Goal: Task Accomplishment & Management: Manage account settings

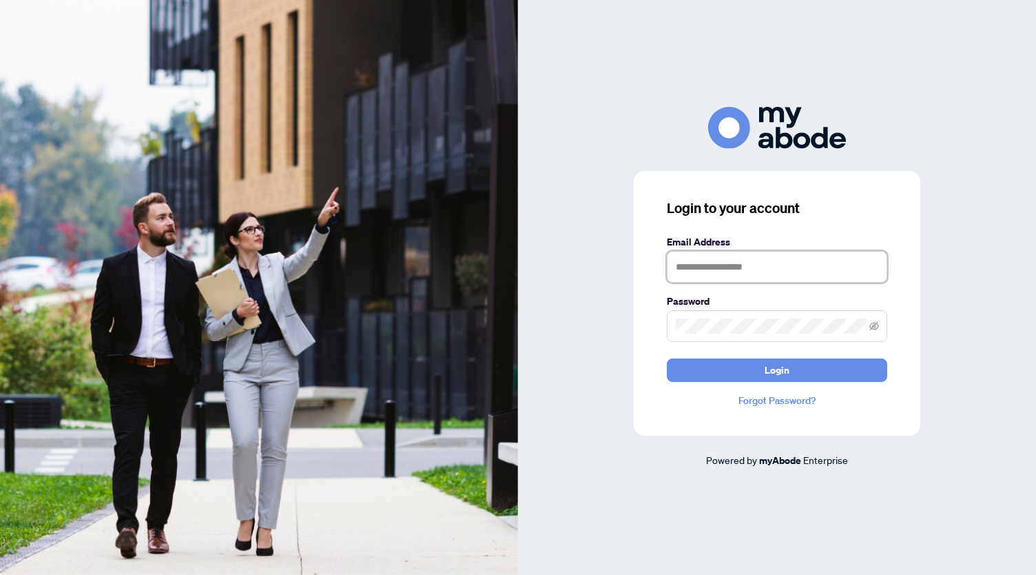
click at [701, 261] on input "text" at bounding box center [777, 267] width 220 height 32
type input "**********"
click at [667, 358] on button "Login" at bounding box center [777, 369] width 220 height 23
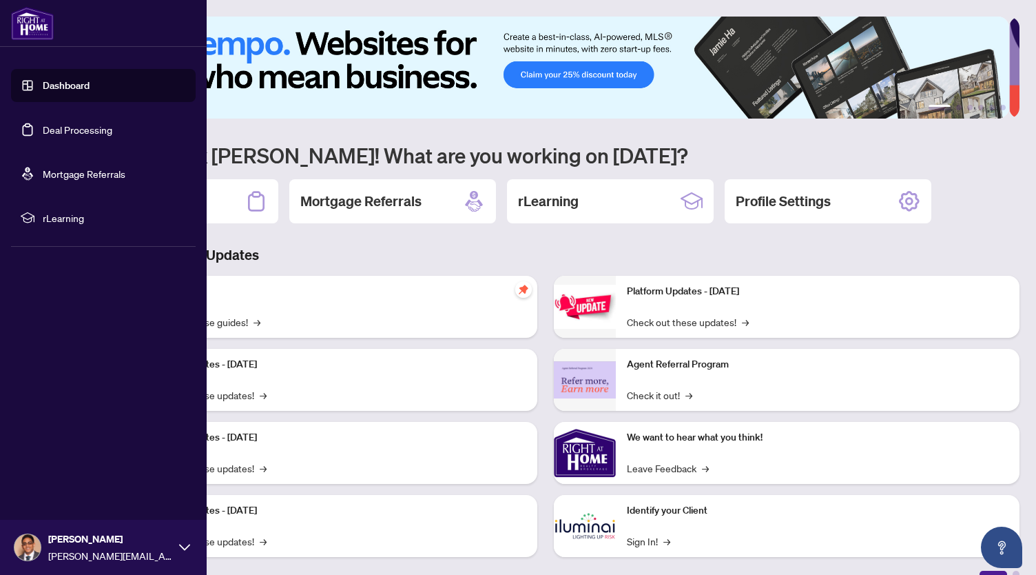
click at [76, 124] on link "Deal Processing" at bounding box center [78, 129] width 70 height 12
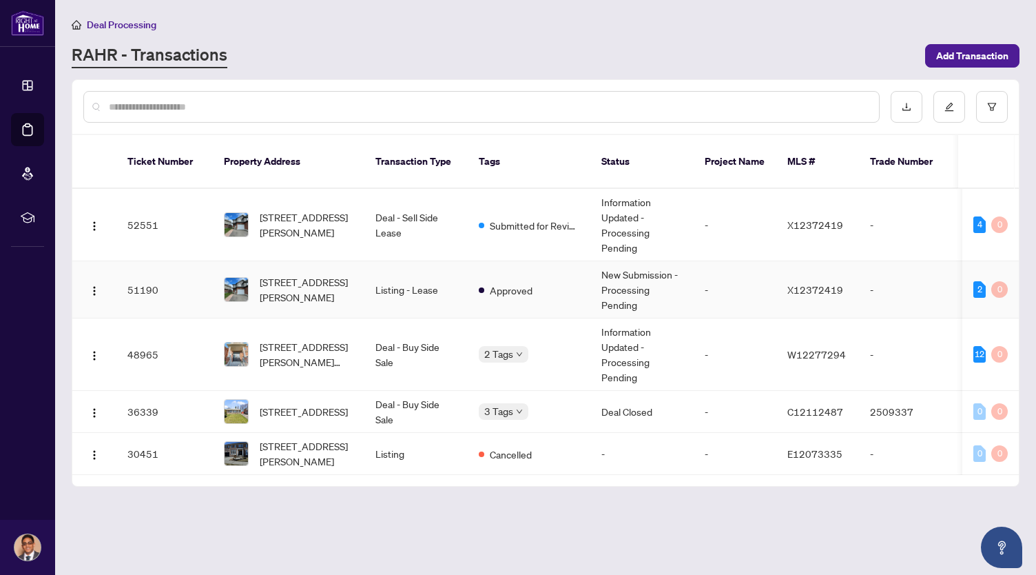
click at [718, 273] on td "-" at bounding box center [735, 289] width 83 height 57
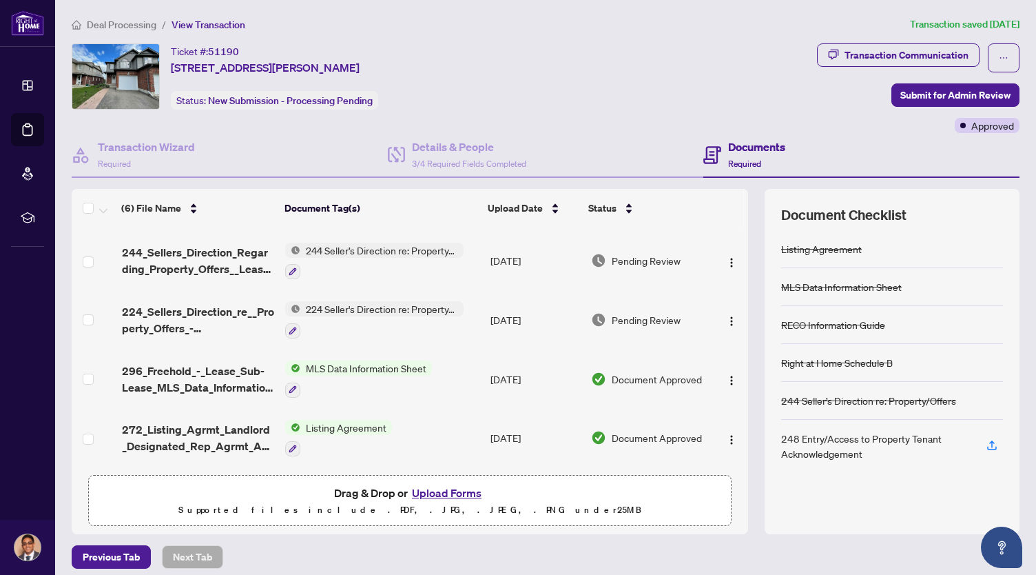
scroll to position [116, 0]
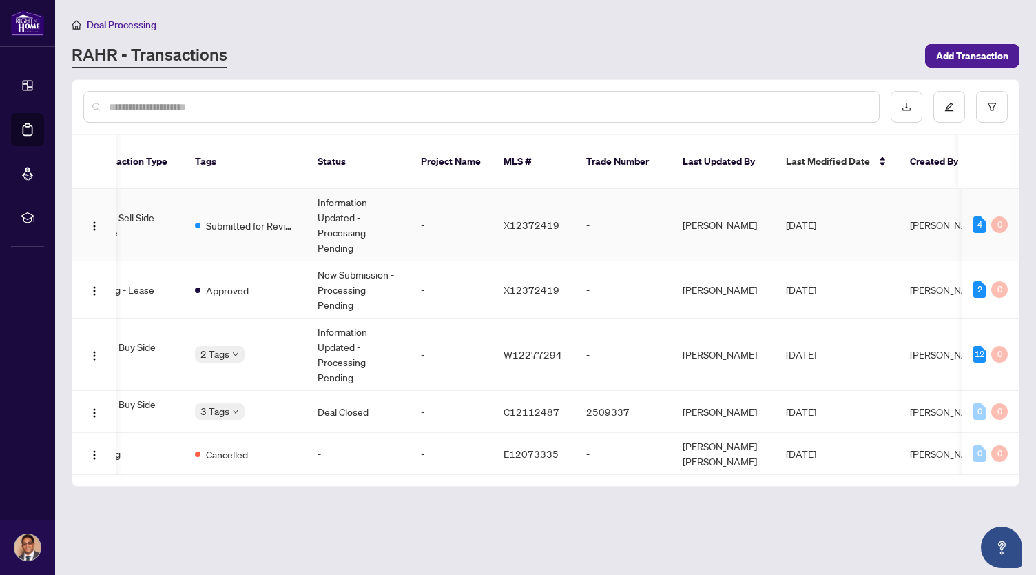
click at [613, 206] on td "-" at bounding box center [623, 225] width 96 height 72
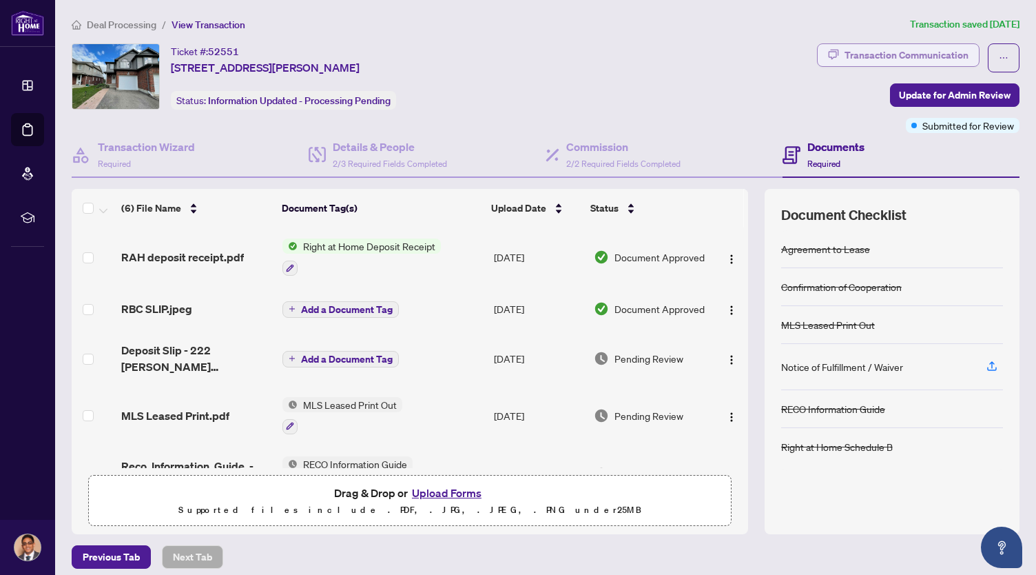
click at [918, 47] on div "Transaction Communication" at bounding box center [907, 55] width 124 height 22
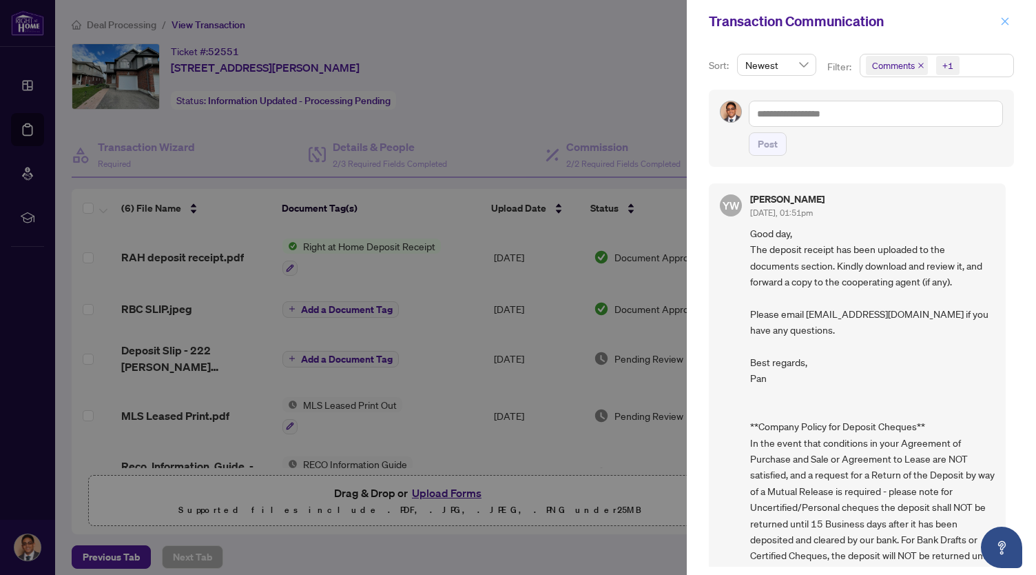
click at [1003, 21] on icon "close" at bounding box center [1005, 22] width 10 height 10
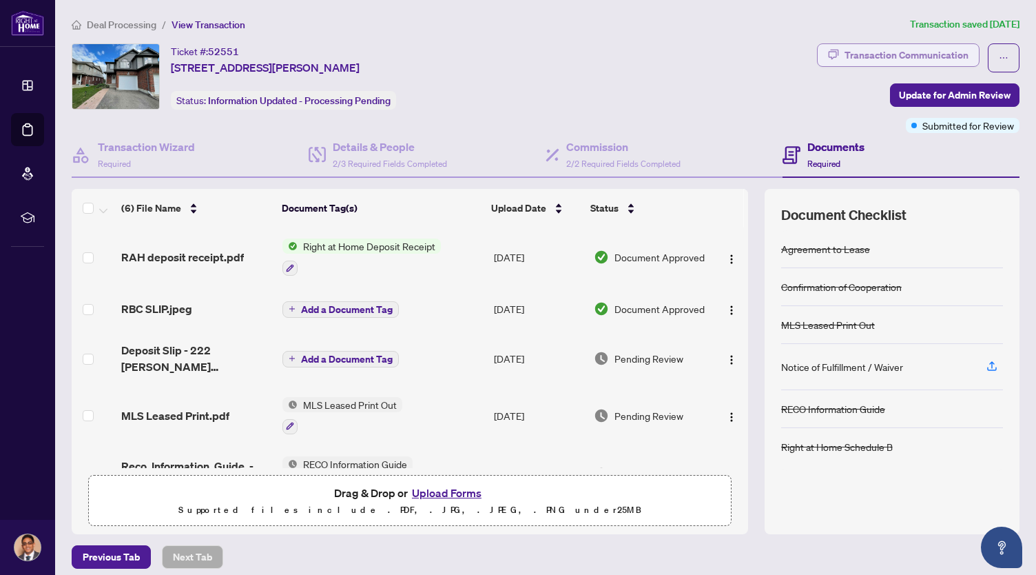
click at [918, 54] on div "Transaction Communication" at bounding box center [907, 55] width 124 height 22
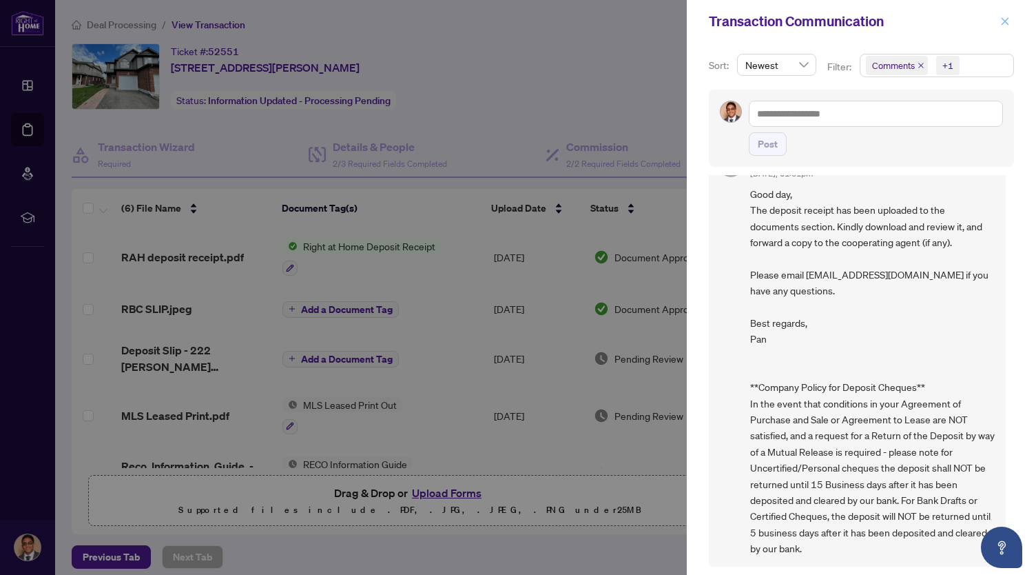
click at [1005, 17] on icon "close" at bounding box center [1005, 22] width 10 height 10
